Goal: Use online tool/utility: Utilize a website feature to perform a specific function

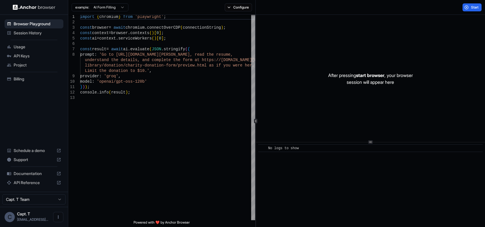
click at [29, 79] on span "Billing" at bounding box center [37, 79] width 47 height 6
click at [41, 5] on img at bounding box center [34, 7] width 43 height 5
click at [369, 74] on span "start browser" at bounding box center [370, 75] width 28 height 6
click at [478, 6] on span "Start" at bounding box center [475, 7] width 8 height 5
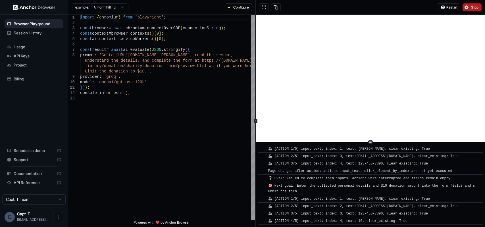
scroll to position [282, 0]
click at [473, 9] on span "Stop" at bounding box center [475, 7] width 8 height 5
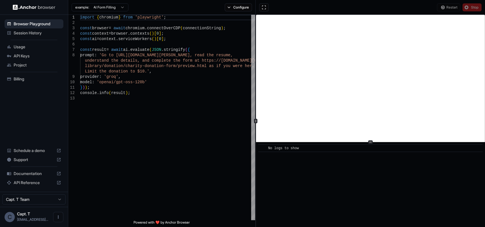
scroll to position [0, 0]
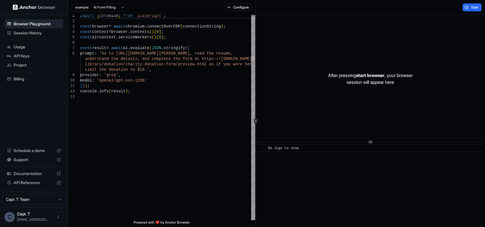
click at [38, 47] on span "Usage" at bounding box center [37, 47] width 47 height 6
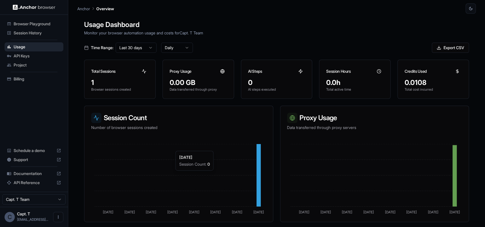
scroll to position [1, 0]
click at [41, 20] on div "Browser Playground" at bounding box center [34, 23] width 59 height 9
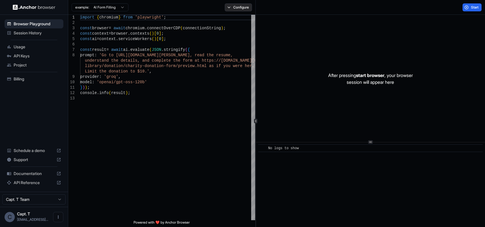
click at [230, 8] on button "Configure" at bounding box center [239, 7] width 28 height 8
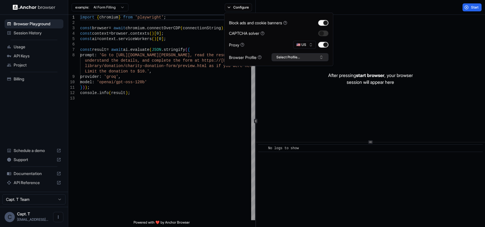
click at [320, 57] on button "Select Profile..." at bounding box center [300, 57] width 57 height 8
click at [293, 67] on input "text" at bounding box center [303, 67] width 43 height 10
click at [294, 78] on div "No profiles found." at bounding box center [300, 77] width 56 height 8
click at [293, 86] on div "After pressing start browser , your browser session will appear here" at bounding box center [370, 79] width 229 height 128
